Goal: Register for event/course

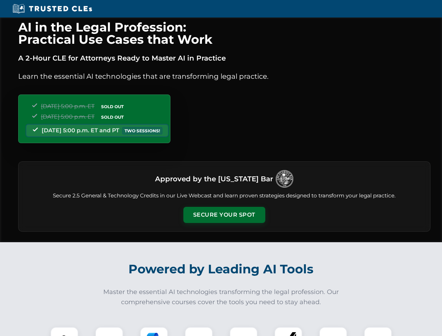
click at [224, 215] on button "Secure Your Spot" at bounding box center [225, 215] width 82 height 16
click at [64, 332] on img at bounding box center [64, 341] width 20 height 20
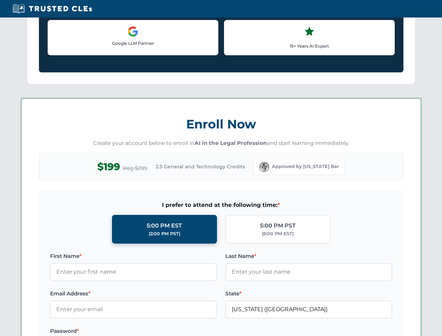
click at [154, 332] on label "Password *" at bounding box center [133, 331] width 167 height 8
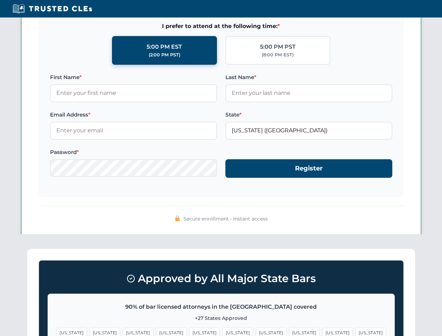
click at [323, 332] on span "[US_STATE]" at bounding box center [338, 333] width 30 height 10
